Goal: Information Seeking & Learning: Learn about a topic

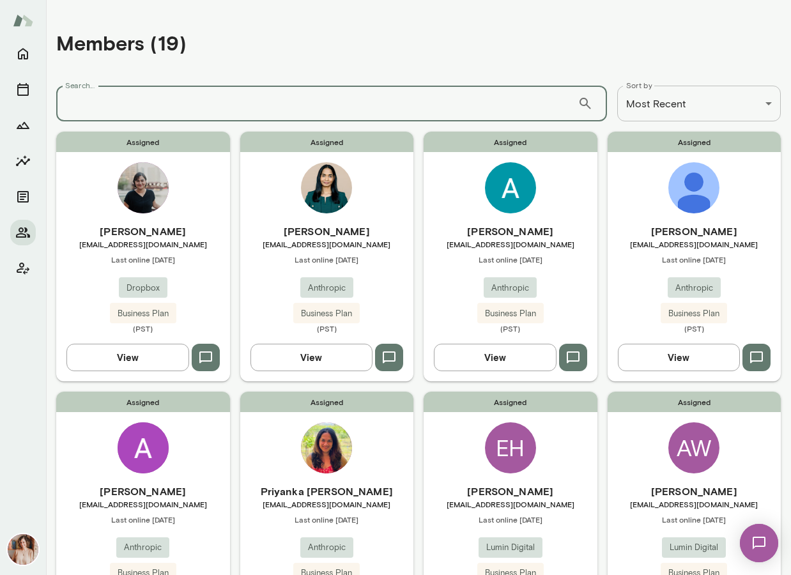
scroll to position [84, 0]
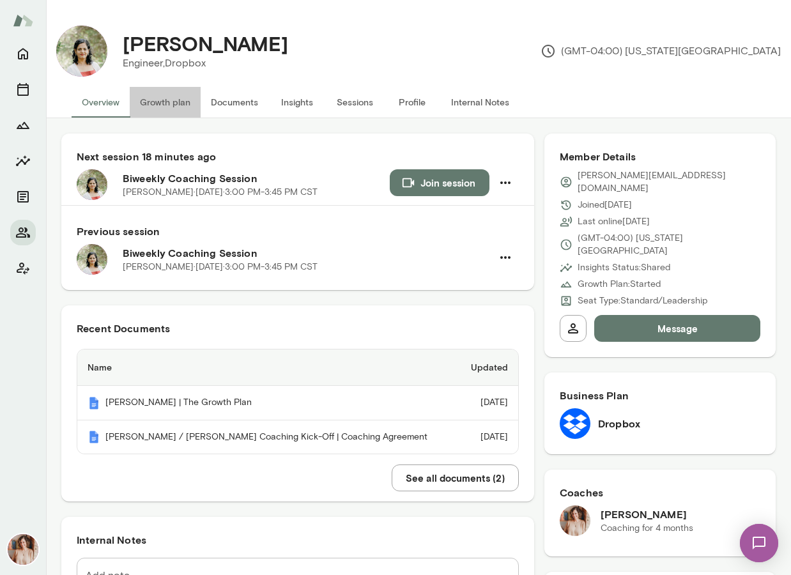
click at [185, 100] on button "Growth plan" at bounding box center [165, 102] width 71 height 31
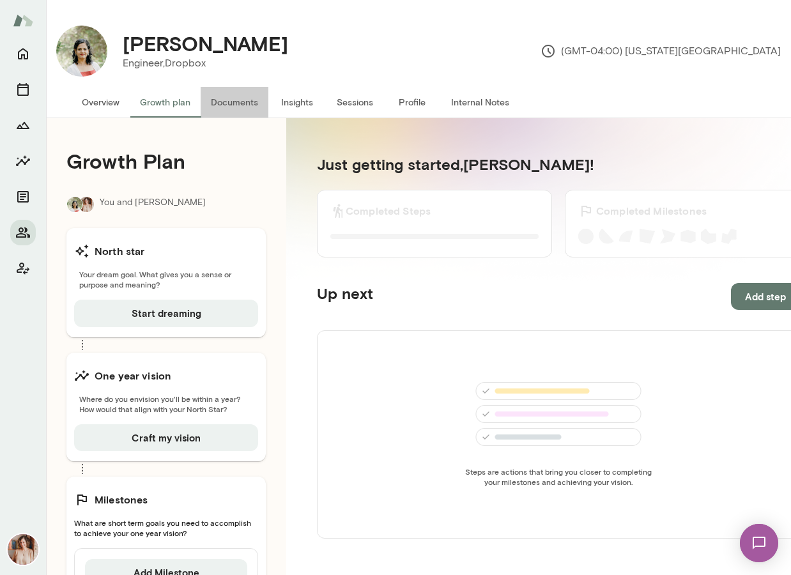
click at [236, 97] on button "Documents" at bounding box center [235, 102] width 68 height 31
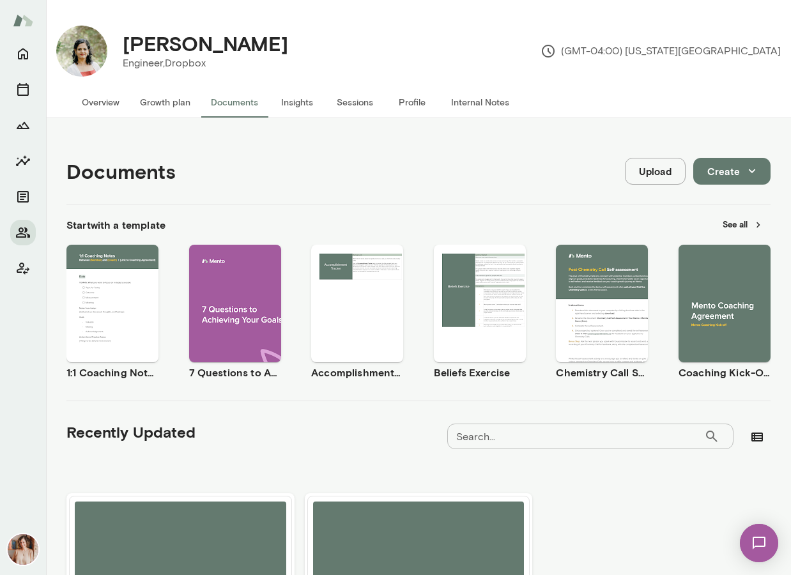
scroll to position [170, 0]
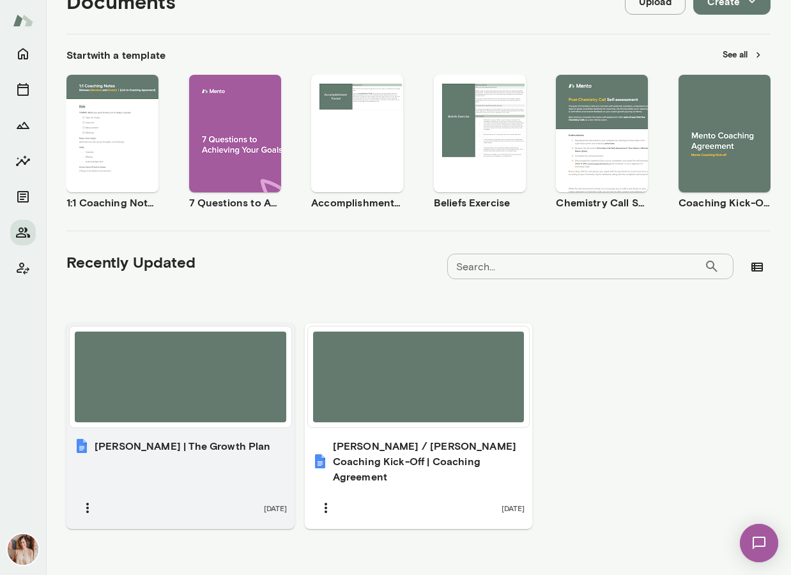
click at [194, 446] on h6 "[PERSON_NAME] | The Growth Plan" at bounding box center [183, 445] width 176 height 15
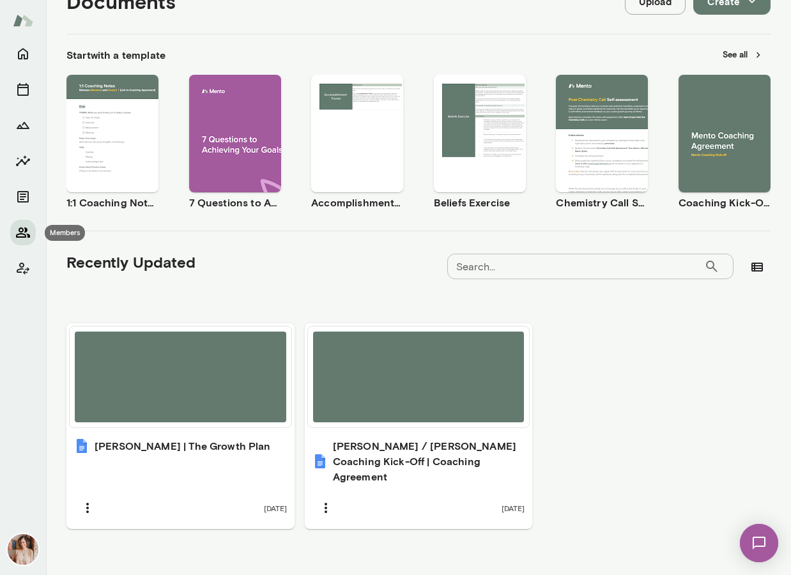
click at [26, 224] on button "Members" at bounding box center [23, 233] width 26 height 26
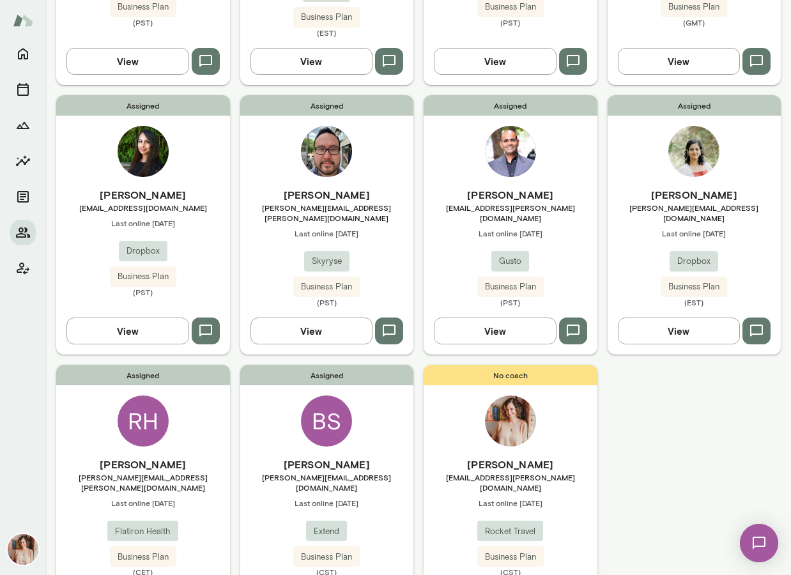
scroll to position [819, 0]
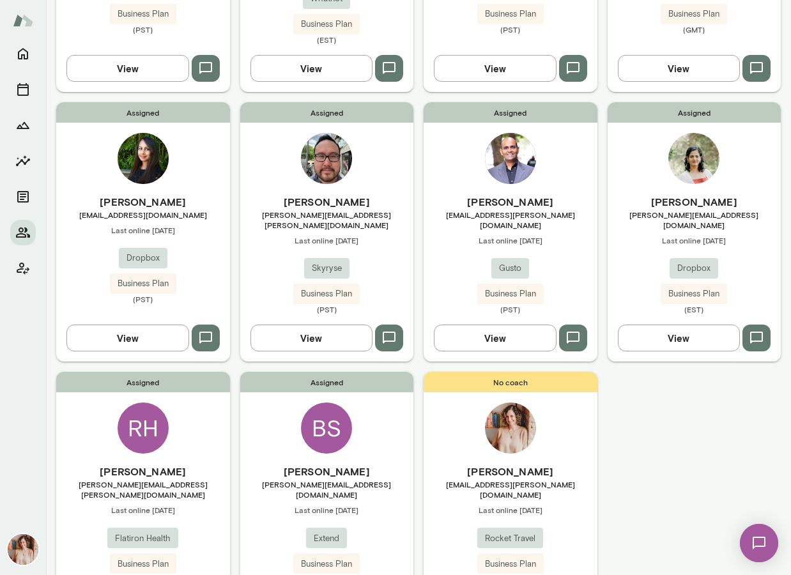
click at [758, 175] on div "Assigned [PERSON_NAME] [PERSON_NAME][EMAIL_ADDRESS][DOMAIN_NAME] Last online [D…" at bounding box center [695, 231] width 174 height 259
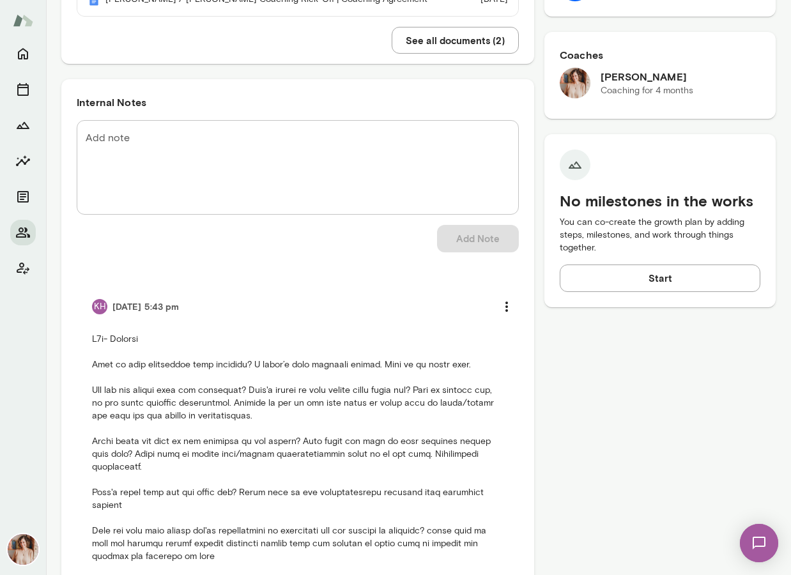
scroll to position [430, 0]
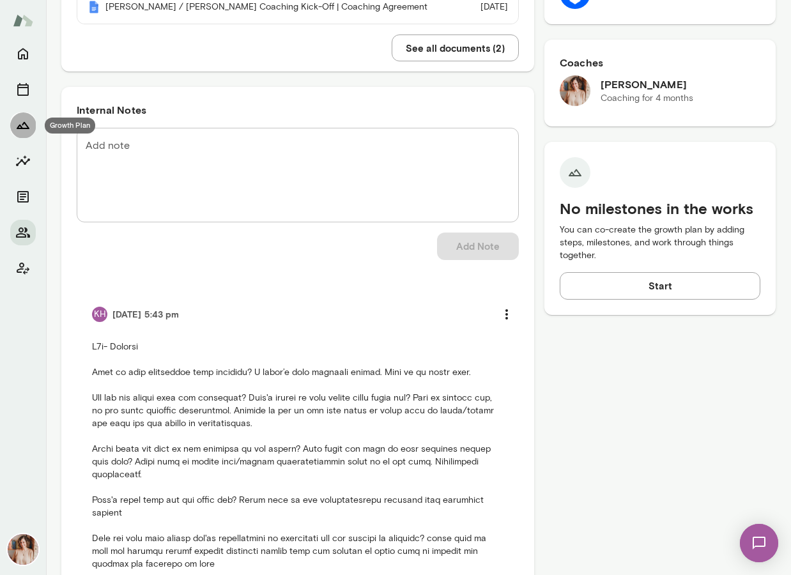
click at [27, 124] on icon "Growth Plan" at bounding box center [22, 125] width 15 height 15
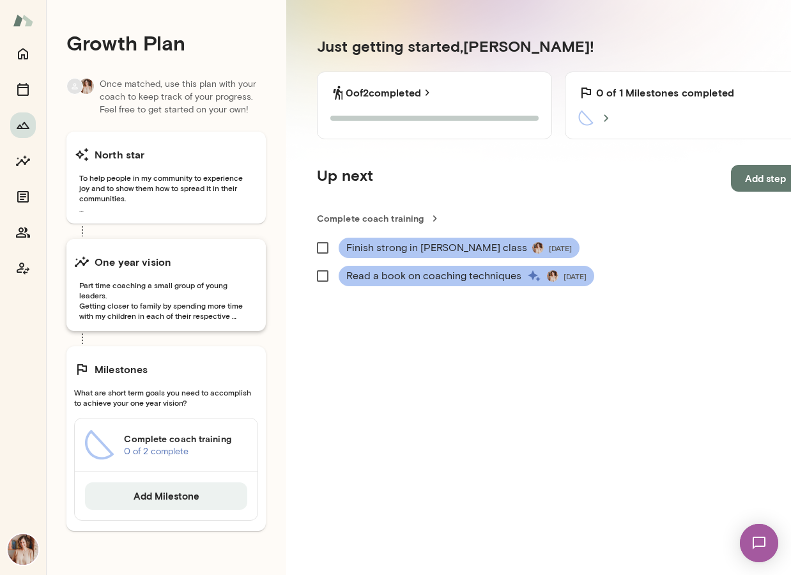
click at [213, 295] on span "Part time coaching a small group of young leaders. Getting closer to family by …" at bounding box center [166, 300] width 184 height 41
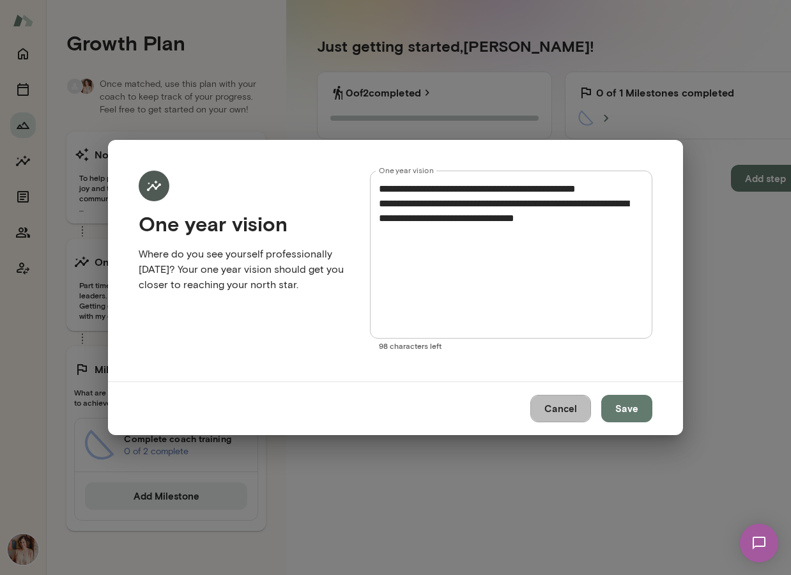
click at [550, 411] on button "Cancel" at bounding box center [560, 408] width 61 height 27
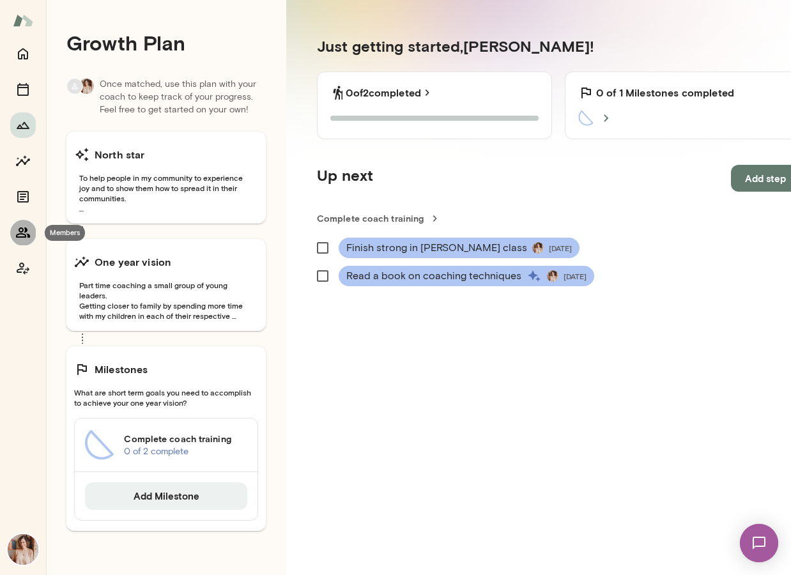
click at [26, 228] on icon "Members" at bounding box center [22, 232] width 15 height 15
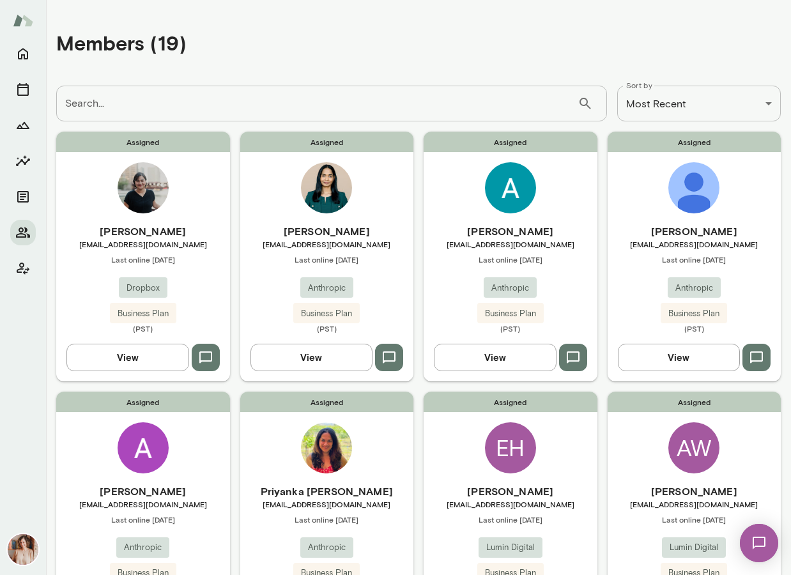
click at [645, 228] on h6 "[PERSON_NAME]" at bounding box center [695, 231] width 174 height 15
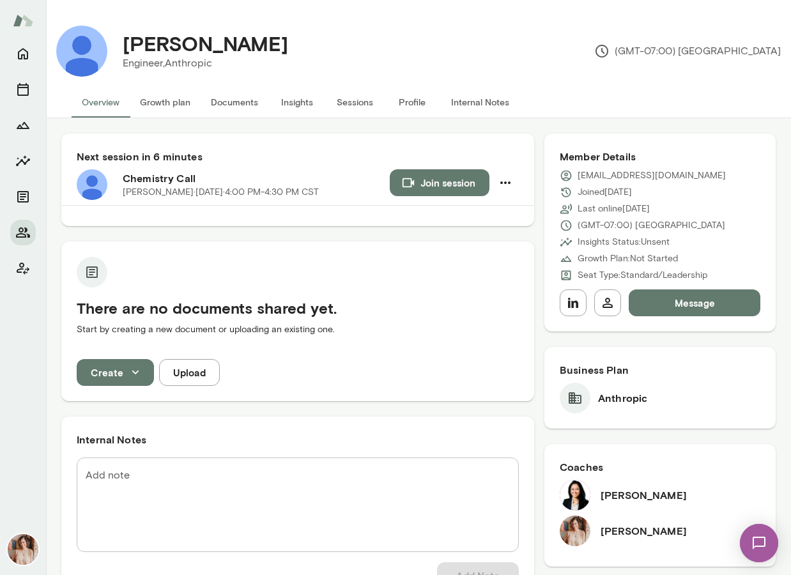
click at [507, 102] on button "Internal Notes" at bounding box center [480, 102] width 79 height 31
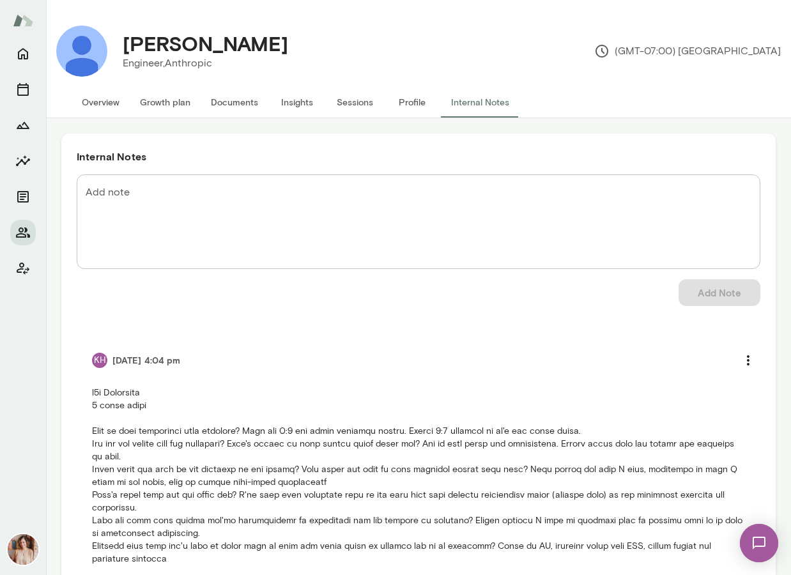
click at [117, 107] on button "Overview" at bounding box center [101, 102] width 58 height 31
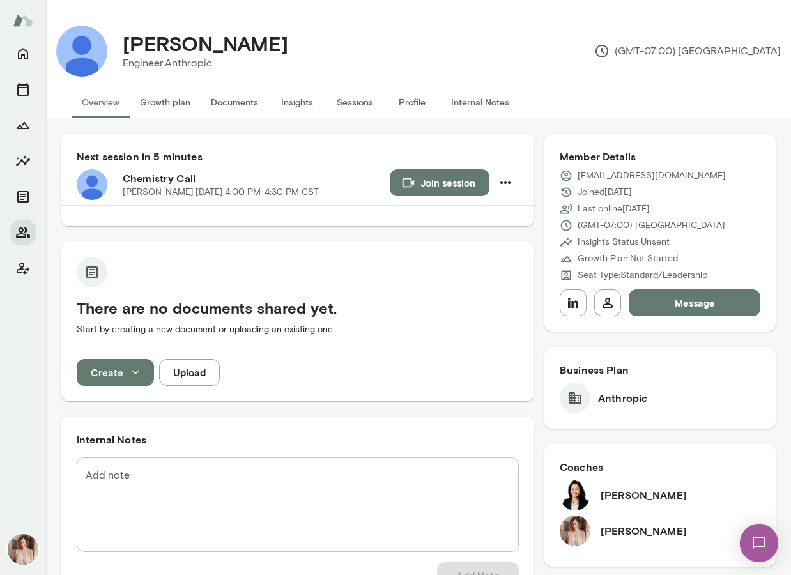
click at [415, 102] on button "Profile" at bounding box center [412, 102] width 58 height 31
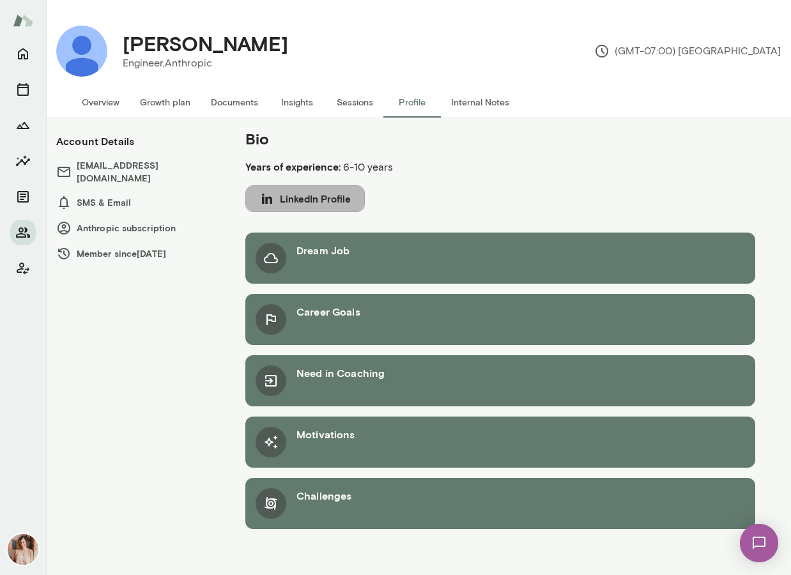
click at [272, 199] on icon "button" at bounding box center [266, 198] width 15 height 15
click at [467, 104] on button "Internal Notes" at bounding box center [480, 102] width 79 height 31
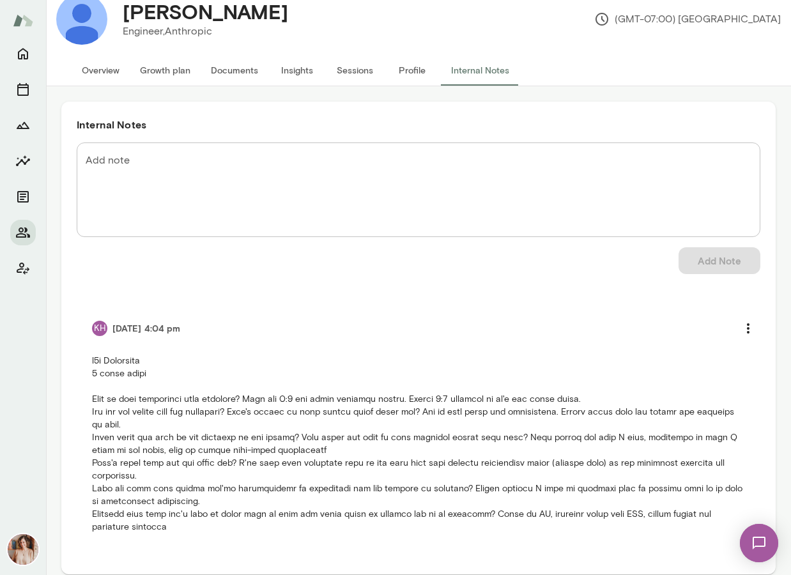
scroll to position [47, 0]
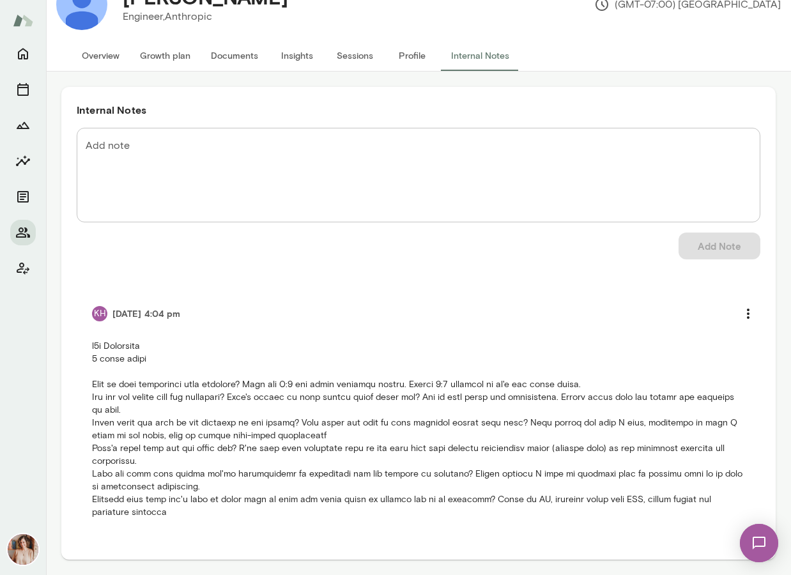
click at [471, 403] on p at bounding box center [418, 429] width 653 height 179
click at [525, 420] on p at bounding box center [418, 429] width 653 height 179
click at [530, 482] on p at bounding box center [418, 429] width 653 height 179
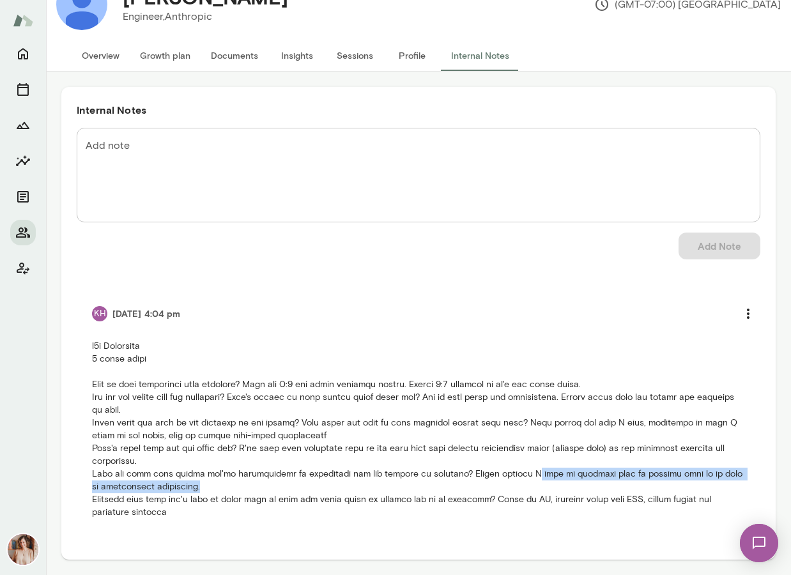
drag, startPoint x: 532, startPoint y: 471, endPoint x: 532, endPoint y: 480, distance: 8.9
click at [532, 480] on p at bounding box center [418, 429] width 653 height 179
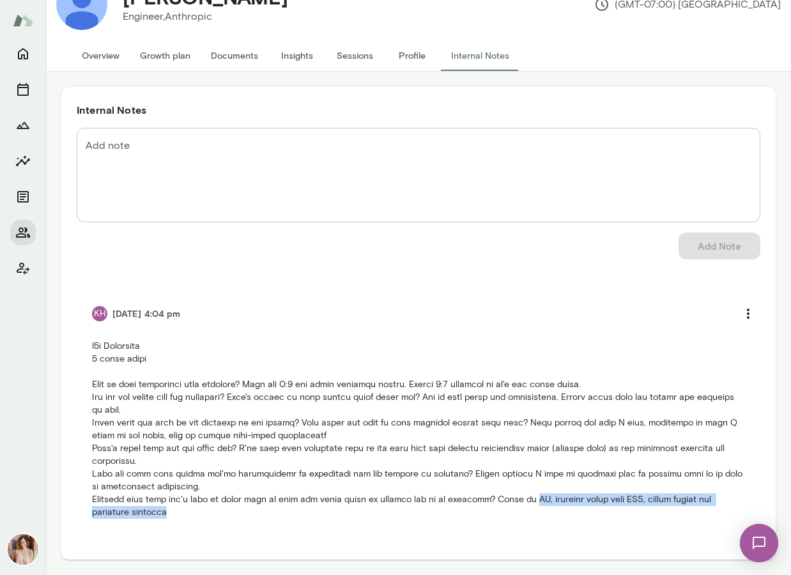
drag, startPoint x: 518, startPoint y: 498, endPoint x: 522, endPoint y: 513, distance: 15.8
click at [522, 513] on p at bounding box center [418, 429] width 653 height 179
click at [27, 231] on icon "Members" at bounding box center [22, 232] width 15 height 15
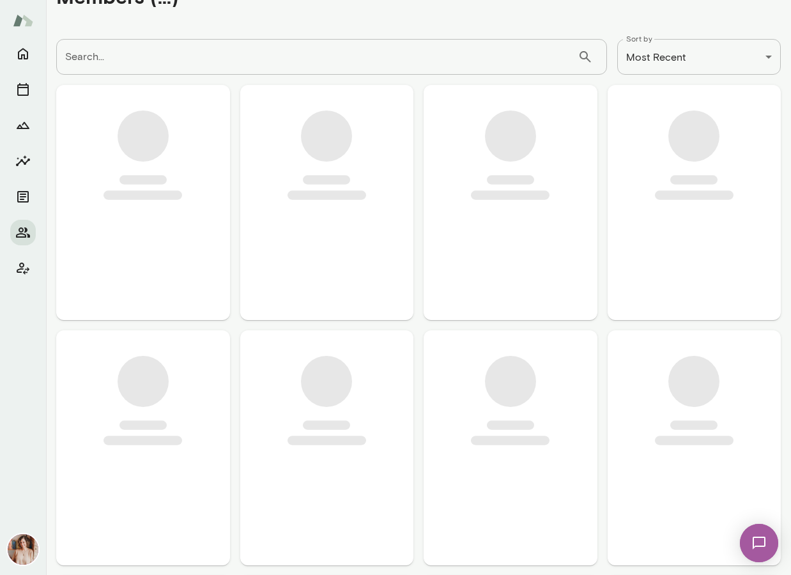
click at [183, 59] on input "Search..." at bounding box center [317, 57] width 522 height 36
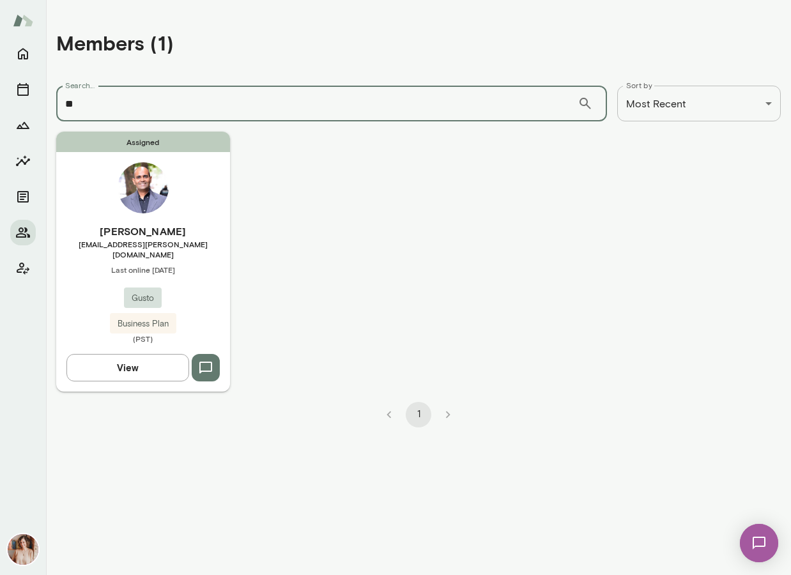
type input "*"
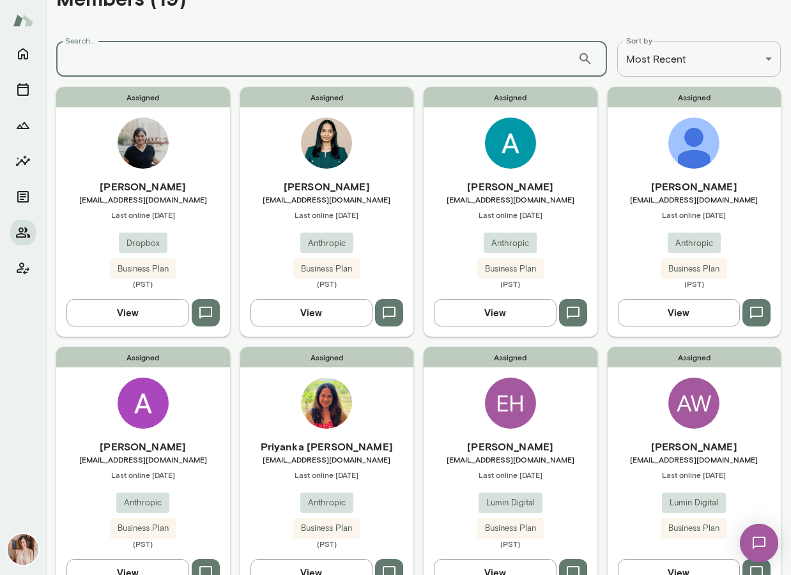
scroll to position [50, 0]
